Goal: Use online tool/utility: Utilize a website feature to perform a specific function

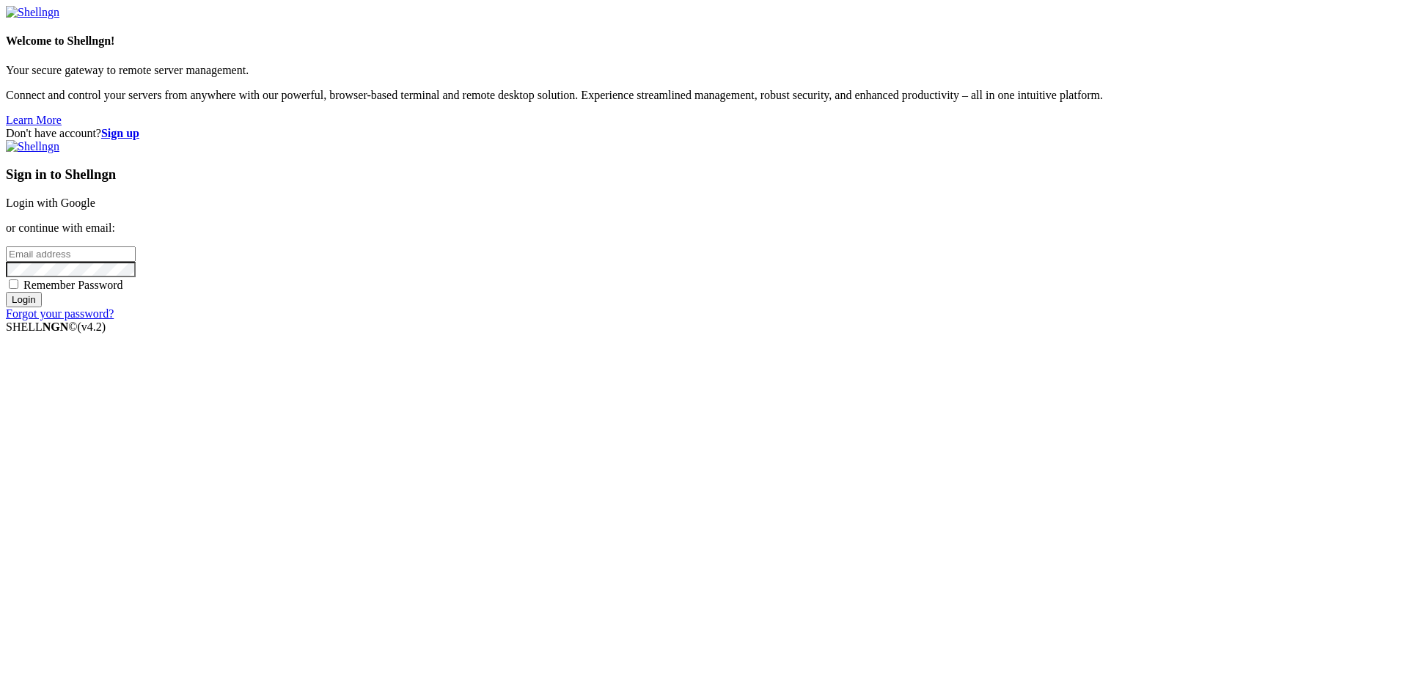
click at [95, 209] on link "Login with Google" at bounding box center [50, 203] width 89 height 12
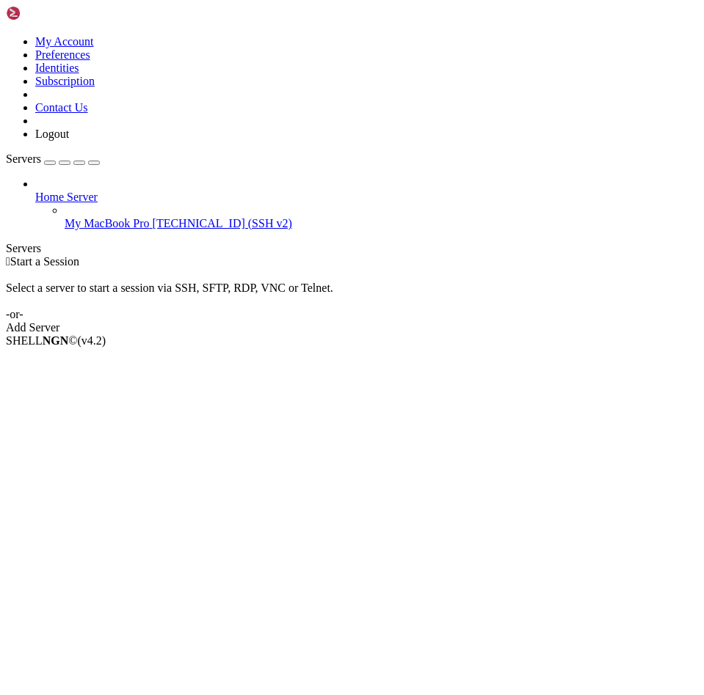
click at [86, 217] on span "My MacBook Pro" at bounding box center [107, 223] width 85 height 12
click at [153, 217] on span "[TECHNICAL_ID] (SSH v2)" at bounding box center [222, 223] width 139 height 12
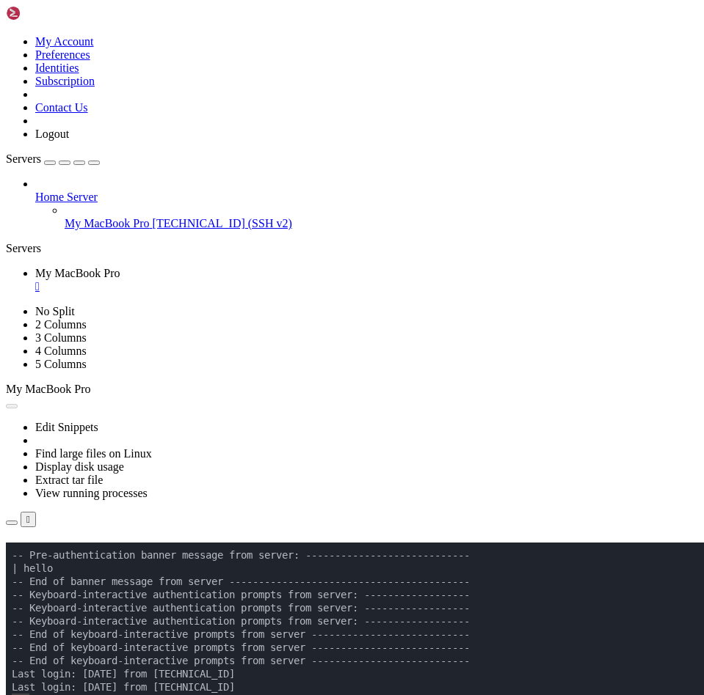
click at [302, 280] on div "" at bounding box center [366, 286] width 662 height 13
